Goal: Transaction & Acquisition: Purchase product/service

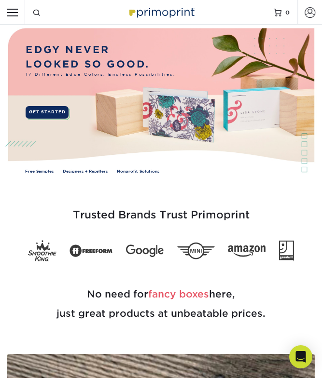
click at [14, 16] on input "Resources Menu" at bounding box center [12, 12] width 25 height 25
checkbox input "true"
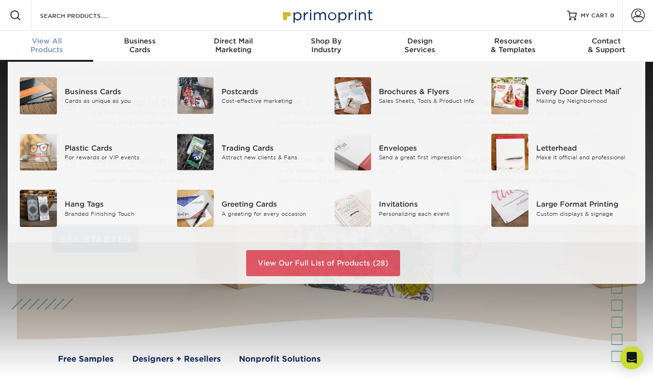
click at [54, 42] on span "View All" at bounding box center [46, 41] width 93 height 9
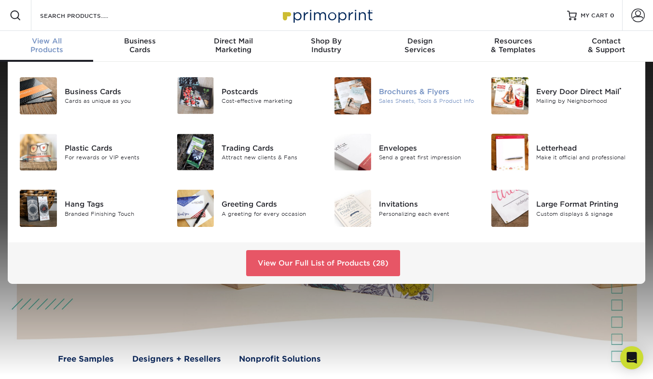
click at [322, 101] on div "Sales Sheets, Tools & Product Info" at bounding box center [428, 101] width 98 height 8
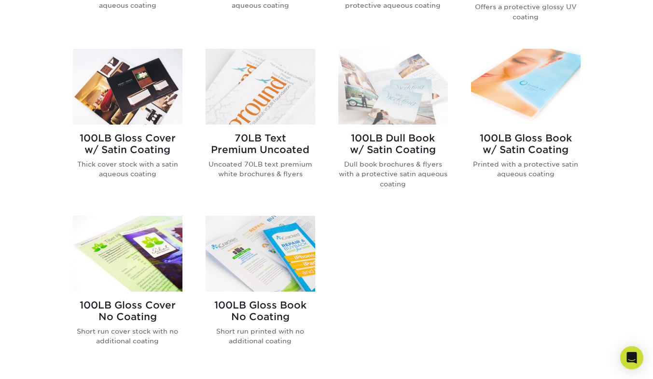
scroll to position [545, 0]
click at [256, 86] on img at bounding box center [261, 87] width 110 height 76
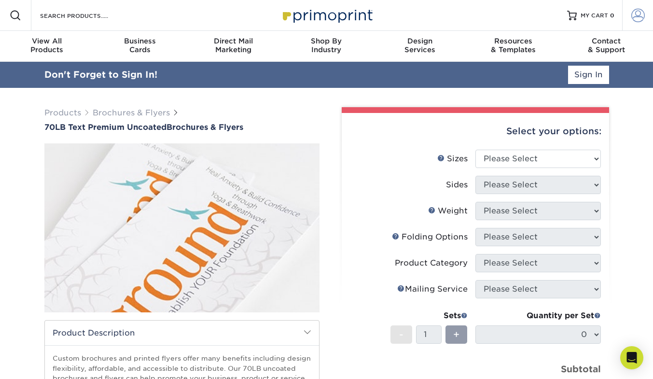
type input "[EMAIL_ADDRESS][DOMAIN_NAME]"
click at [638, 19] on span at bounding box center [638, 16] width 14 height 14
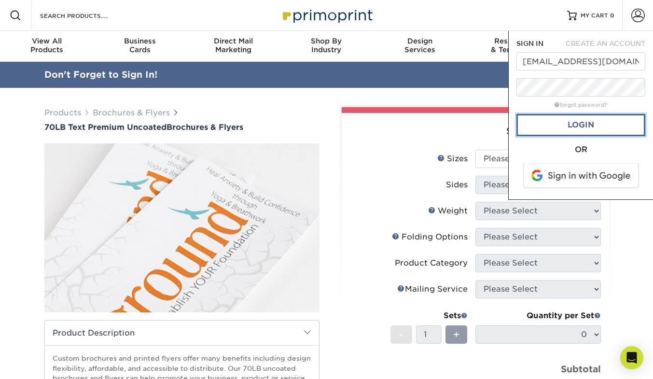
click at [593, 126] on link "Login" at bounding box center [581, 125] width 129 height 22
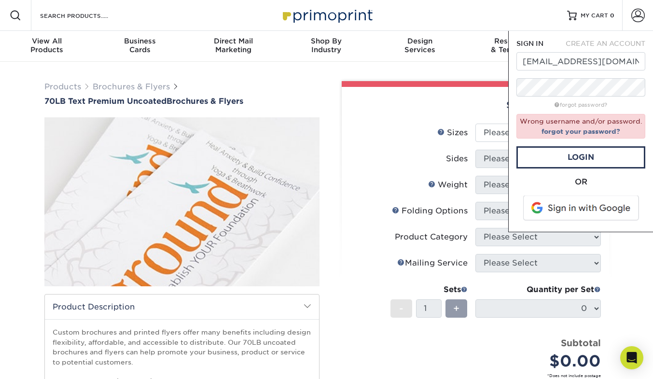
click at [607, 210] on span at bounding box center [581, 208] width 123 height 25
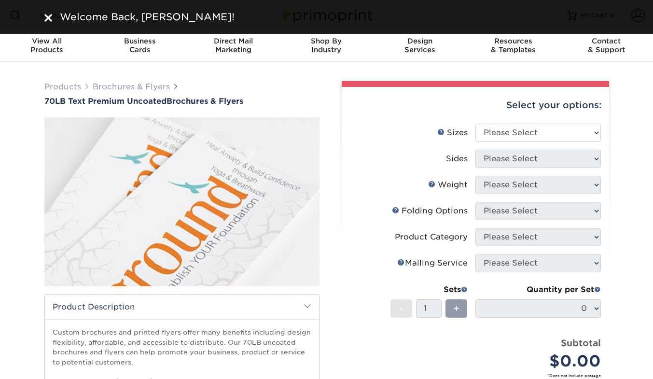
click at [348, 153] on div "Select your options: Sizes Help Sizes Please Select 3.67" x 8.5" 4" x 6" 4" x 8…" at bounding box center [475, 292] width 267 height 410
click at [499, 129] on select "Please Select 3.67" x 8.5" 4" x 6" 4" x 8.5" 4" x 9" 4.25" x 5.5" 4.25" x 11" 5…" at bounding box center [539, 133] width 126 height 18
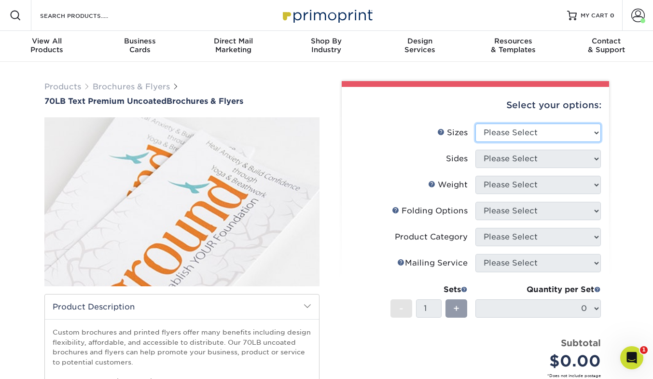
select select "8.50x11.00"
click at [476, 124] on select "Please Select 3.67" x 8.5" 4" x 6" 4" x 8.5" 4" x 9" 4.25" x 5.5" 4.25" x 11" 5…" at bounding box center [539, 133] width 126 height 18
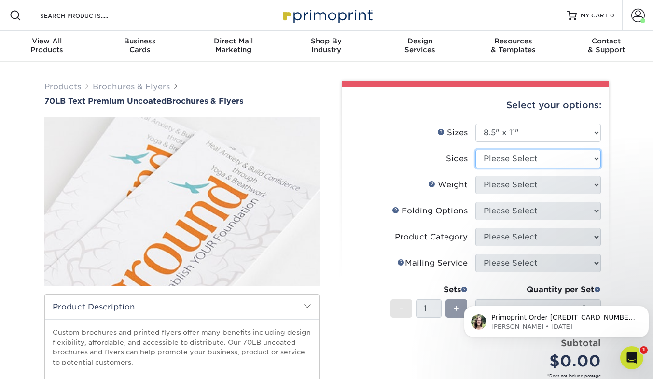
click at [544, 161] on select "Please Select Print Both Sides Print Front Only" at bounding box center [539, 159] width 126 height 18
select select "13abbda7-1d64-4f25-8bb2-c179b224825d"
click at [476, 150] on select "Please Select Print Both Sides Print Front Only" at bounding box center [539, 159] width 126 height 18
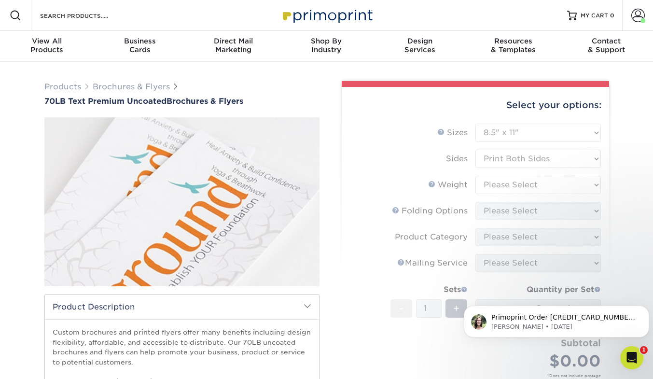
click at [543, 186] on form "Sizes Help Sizes Please Select 3.67" x 8.5" 4" x 6" 4" x 8.5" 4" x 9" 4.25" x 5…" at bounding box center [476, 262] width 252 height 277
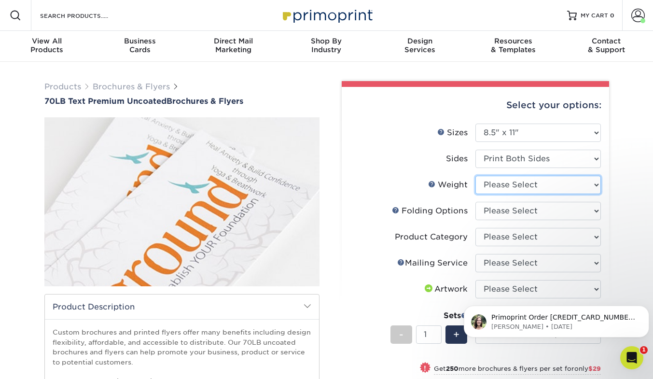
click at [525, 186] on select "Please Select 70LB" at bounding box center [539, 185] width 126 height 18
select select "70LB"
click at [476, 176] on select "Please Select 70LB" at bounding box center [539, 185] width 126 height 18
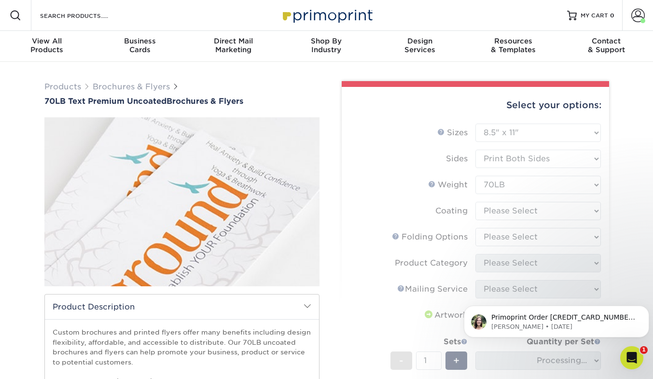
click at [508, 210] on form "Sizes Help Sizes Please Select 3.67" x 8.5" 4" x 6" 4" x 8.5" 4" x 9" 4.25" x 5…" at bounding box center [476, 288] width 252 height 329
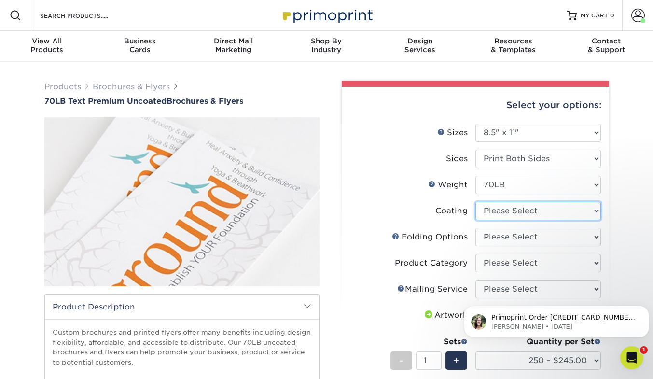
click at [508, 210] on select at bounding box center [539, 211] width 126 height 18
select select "3e7618de-abca-4bda-9f97-8b9129e913d8"
click at [476, 202] on select at bounding box center [539, 211] width 126 height 18
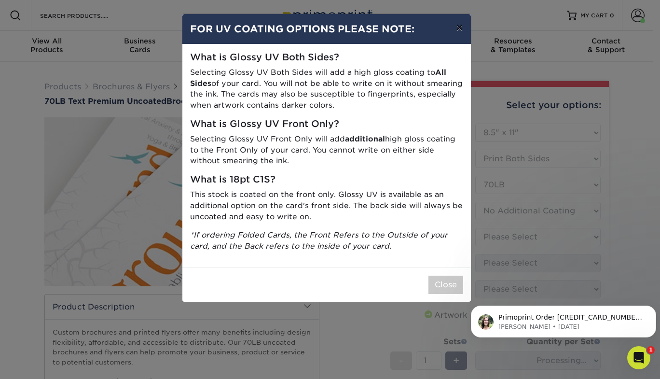
click at [458, 28] on button "×" at bounding box center [459, 27] width 22 height 27
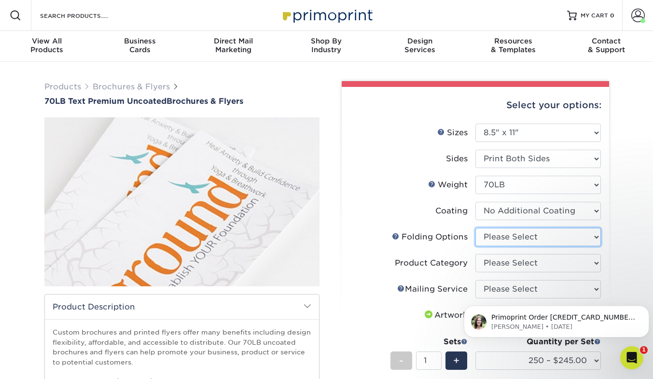
click at [527, 240] on select "Please Select FLAT - No Folding Accordion Fold Half-Fold (Vertical) Half-Fold (…" at bounding box center [539, 237] width 126 height 18
select select "9b1d5825-34d1-4721-9874-ed79abb003d7"
click at [476, 228] on select "Please Select FLAT - No Folding Accordion Fold Half-Fold (Vertical) Half-Fold (…" at bounding box center [539, 237] width 126 height 18
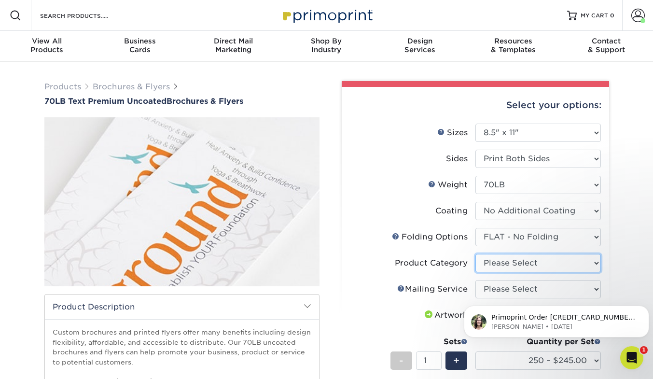
click at [518, 257] on select "Please Select Flyers and Brochures" at bounding box center [539, 263] width 126 height 18
select select "1a668080-6b7c-4174-b399-2c3833b27ef4"
click at [476, 254] on select "Please Select Flyers and Brochures" at bounding box center [539, 263] width 126 height 18
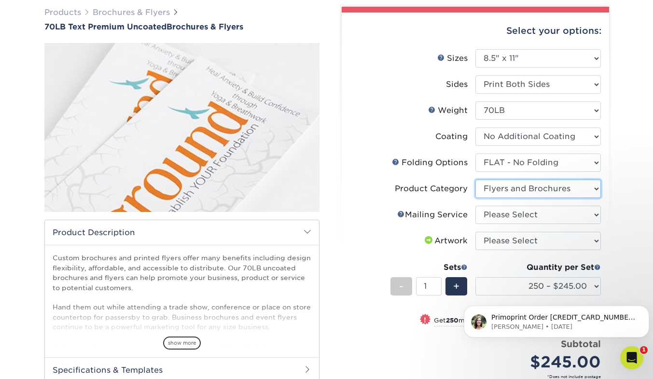
scroll to position [75, 0]
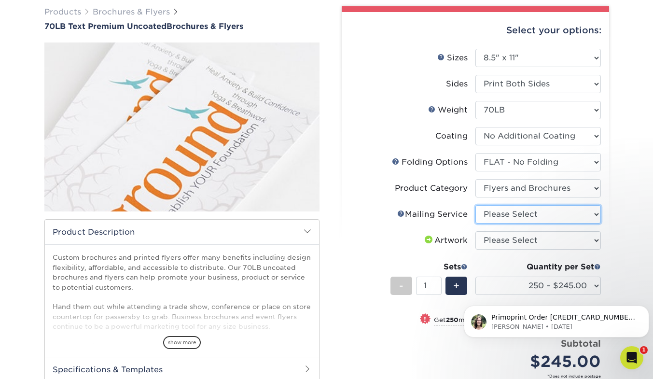
click at [493, 210] on select "Please Select No Direct Mailing Service No, I will mail/stamp/imprint Direct Ma…" at bounding box center [539, 214] width 126 height 18
select select "934e270e-9523-48b9-93c7-78b0896e16a6"
click at [476, 205] on select "Please Select No Direct Mailing Service No, I will mail/stamp/imprint Direct Ma…" at bounding box center [539, 214] width 126 height 18
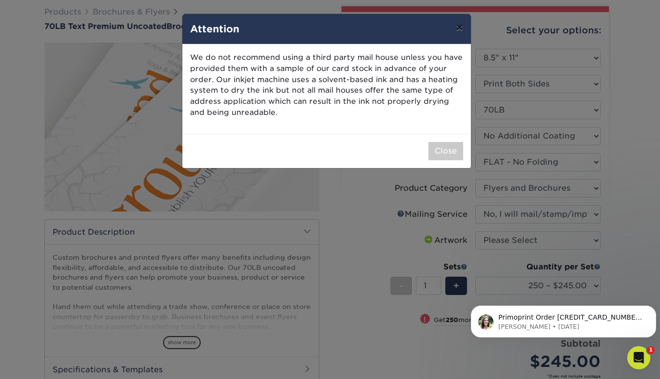
click at [456, 27] on button "×" at bounding box center [459, 27] width 22 height 27
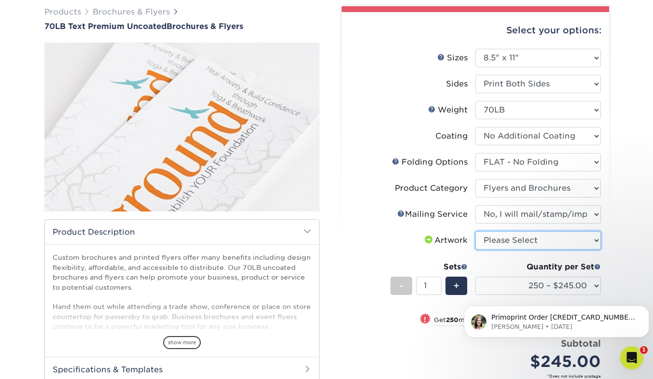
click at [532, 239] on select "Please Select I will upload files I need a design - $175" at bounding box center [539, 240] width 126 height 18
select select "upload"
click at [476, 231] on select "Please Select I will upload files I need a design - $175" at bounding box center [539, 240] width 126 height 18
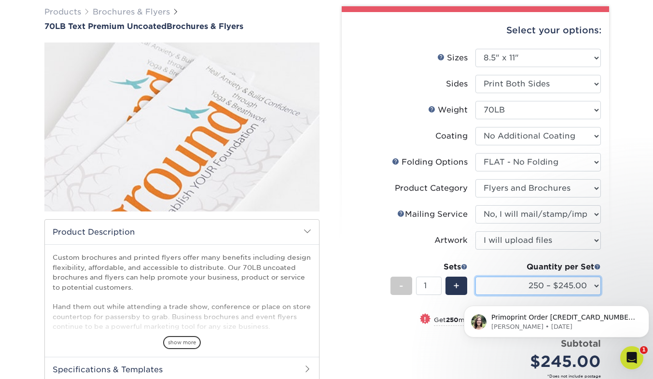
click at [511, 283] on select "250 – $245.00 500 – $274.00 750 – $279.00 1000 – $284.00 1500 – $320.00 2000 – …" at bounding box center [539, 286] width 126 height 18
click at [417, 257] on li "Sets - 1 + Quantity per Set 250 – $245.00 500 – $274.00 750 – $279.00 1000 – $2…" at bounding box center [475, 285] width 251 height 56
